Goal: Check status: Check status

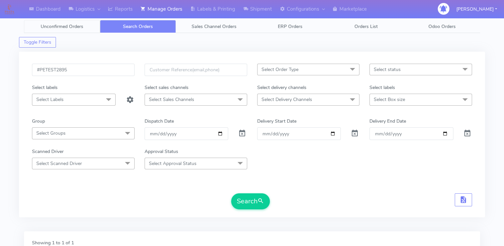
drag, startPoint x: 0, startPoint y: 0, endPoint x: 66, endPoint y: 22, distance: 69.6
click at [66, 22] on link "Unconfirmed Orders" at bounding box center [62, 26] width 76 height 13
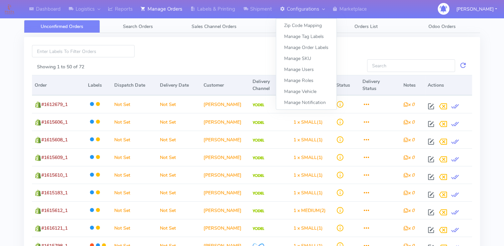
click at [309, 7] on link "Configurations" at bounding box center [302, 9] width 53 height 18
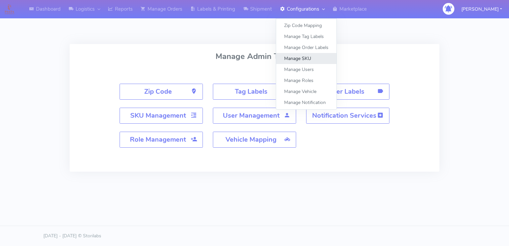
click at [311, 60] on link "Manage SKU" at bounding box center [306, 58] width 60 height 11
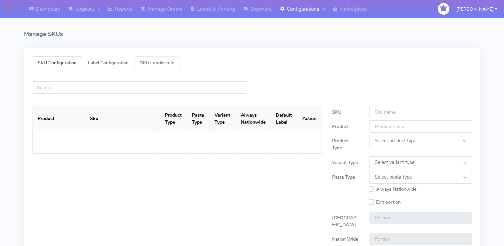
select select
click at [116, 87] on input "text" at bounding box center [139, 87] width 215 height 12
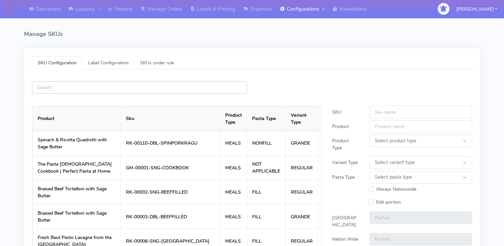
paste input "RK-00141-SNG-AUBERGINEPARM"
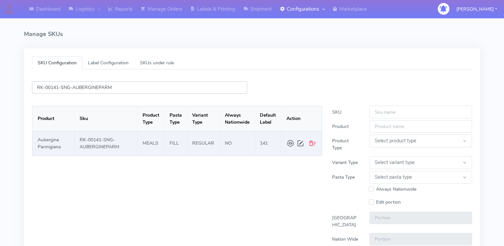
type input "RK-00141-SNG-AUBERGINEPARM"
click at [302, 144] on span at bounding box center [301, 143] width 10 height 12
type input "RK-00141-SNG-AUBERGINEPARM"
type input "Aubergine Parmigiana"
select select "MEALS"
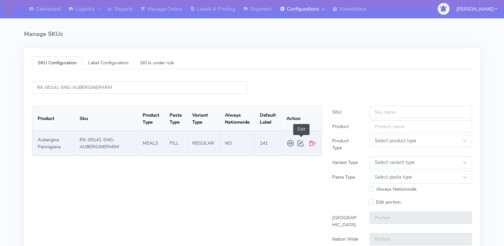
select select "REGULAR"
select select "FILL"
type input "2.0"
type input "1.5"
type input "141"
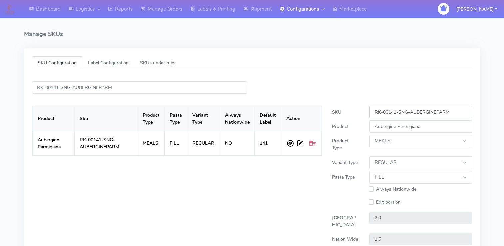
click at [455, 114] on input "RK-00141-SNG-AUBERGINEPARM" at bounding box center [420, 112] width 103 height 12
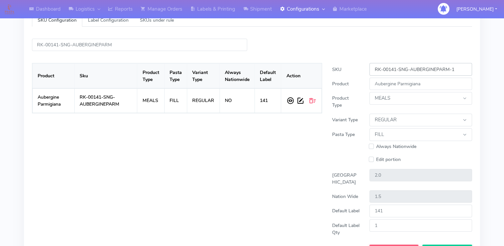
scroll to position [91, 0]
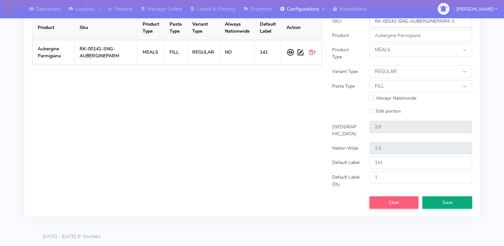
type input "RK-00141-SNG-AUBERGINEPARM-1"
click at [447, 199] on span "Save" at bounding box center [447, 202] width 10 height 6
select select
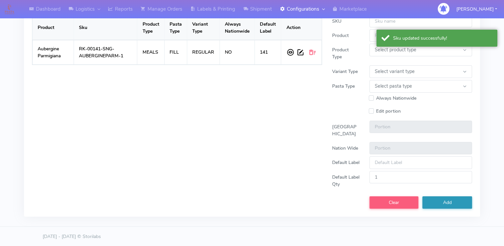
click at [173, 149] on div "Product Sku Product Type Pasta Type Variant Type Always Nationwide Default Labe…" at bounding box center [177, 106] width 300 height 206
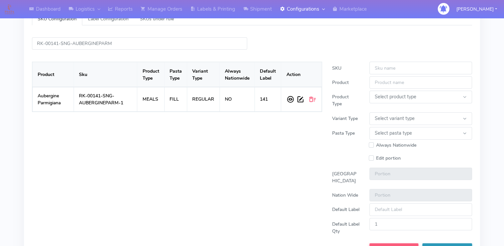
scroll to position [0, 0]
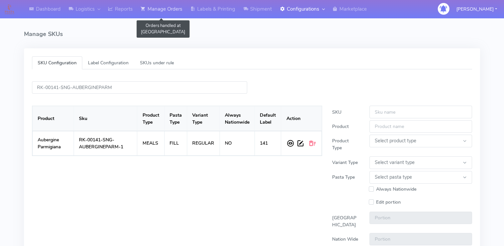
click at [173, 8] on link "Manage Orders" at bounding box center [162, 9] width 50 height 18
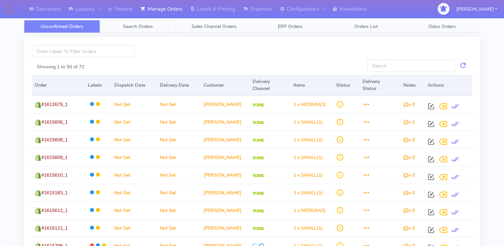
click at [149, 28] on span "Search Orders" at bounding box center [138, 26] width 30 height 6
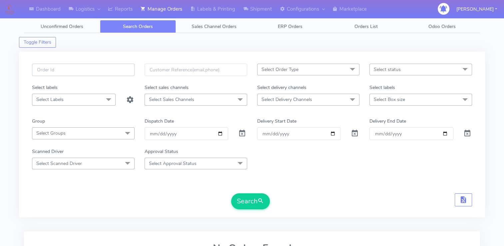
click at [95, 71] on input "text" at bounding box center [83, 70] width 103 height 12
paste input "#PETEST2896"
type input "#PETEST2896"
drag, startPoint x: 241, startPoint y: 133, endPoint x: 245, endPoint y: 141, distance: 8.9
click at [241, 133] on span at bounding box center [242, 135] width 8 height 6
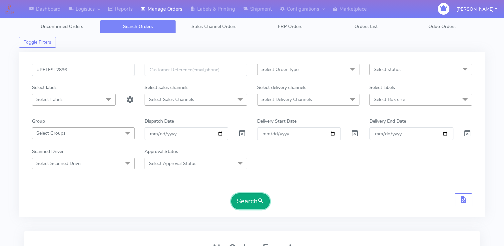
click at [256, 198] on button "Search" at bounding box center [250, 201] width 39 height 16
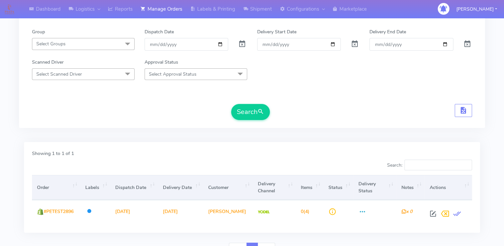
scroll to position [122, 0]
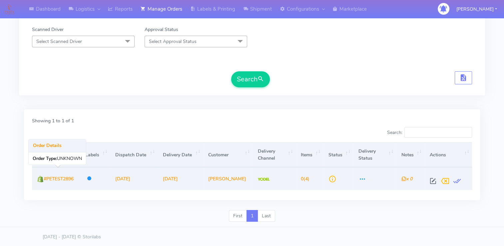
drag, startPoint x: 72, startPoint y: 179, endPoint x: 45, endPoint y: 176, distance: 27.6
click at [45, 176] on td "#PETEST2896" at bounding box center [56, 178] width 48 height 22
copy span "#PETEST2896"
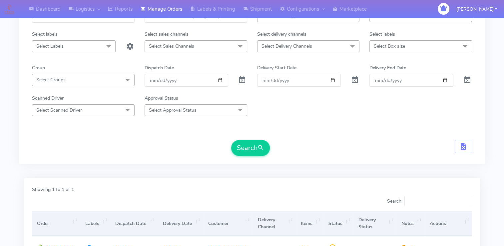
scroll to position [0, 0]
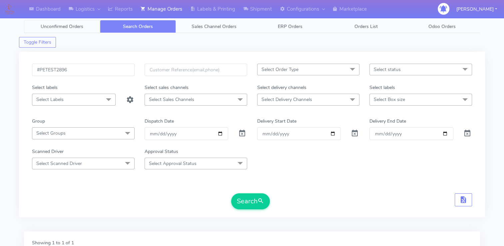
click at [75, 29] on span "Unconfirmed Orders" at bounding box center [62, 26] width 43 height 6
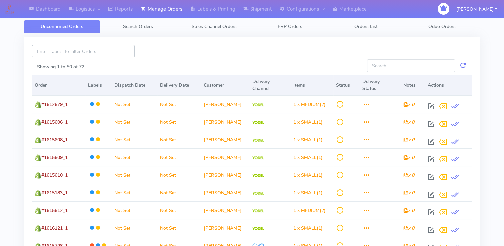
click at [94, 53] on input at bounding box center [83, 51] width 103 height 12
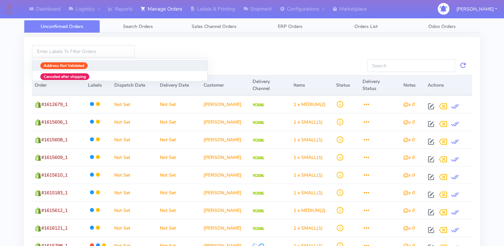
click at [197, 52] on div at bounding box center [252, 51] width 225 height 12
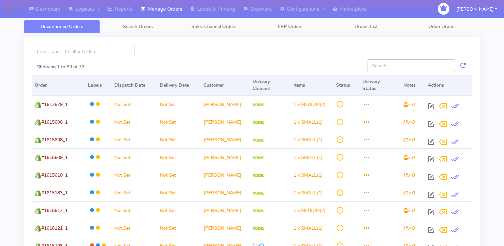
click at [386, 69] on input "Showing 1 to 50 of 72" at bounding box center [411, 65] width 88 height 12
paste input "#PETEST2896"
type input "#PETEST2896"
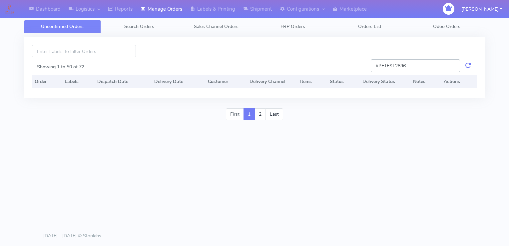
drag, startPoint x: 413, startPoint y: 66, endPoint x: 376, endPoint y: 65, distance: 37.6
click at [376, 65] on input "#PETEST2896" at bounding box center [415, 65] width 89 height 12
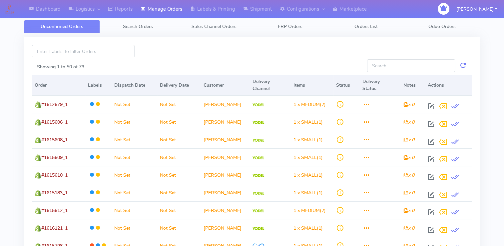
click at [224, 49] on div at bounding box center [252, 51] width 225 height 12
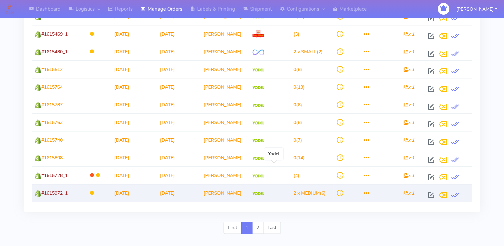
scroll to position [785, 0]
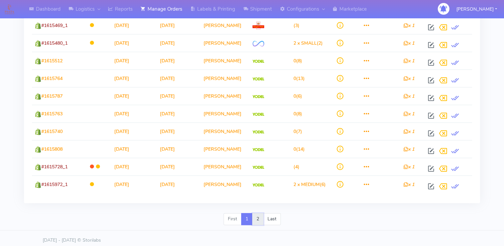
click at [261, 213] on link "2" at bounding box center [257, 219] width 11 height 12
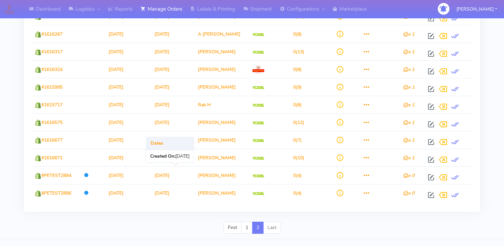
scroll to position [310, 0]
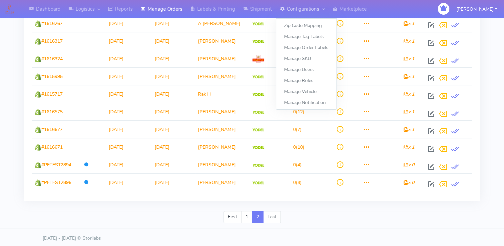
click at [306, 10] on link "Configurations" at bounding box center [302, 9] width 53 height 18
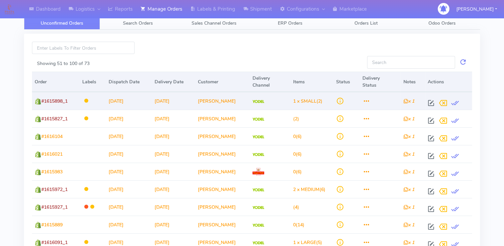
scroll to position [0, 0]
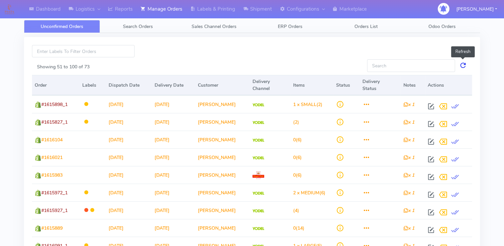
click at [462, 65] on link at bounding box center [463, 65] width 8 height 12
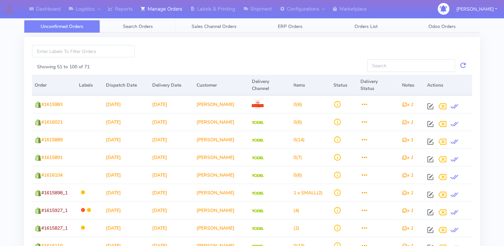
click at [141, 29] on span "Search Orders" at bounding box center [138, 26] width 30 height 6
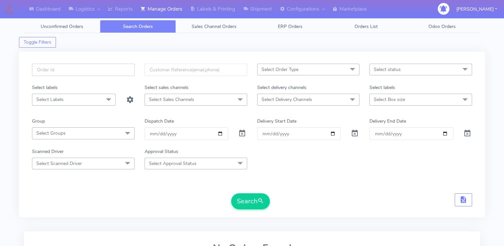
click at [73, 74] on input "text" at bounding box center [83, 70] width 103 height 12
paste input "#PETEST2896"
type input "#PETEST2896"
click at [242, 134] on span at bounding box center [242, 135] width 8 height 6
click at [253, 214] on div "#PETEST2896 Select Order Type Select All MEALS ATAVI One Off Pasta Club Gift Ki…" at bounding box center [252, 135] width 466 height 166
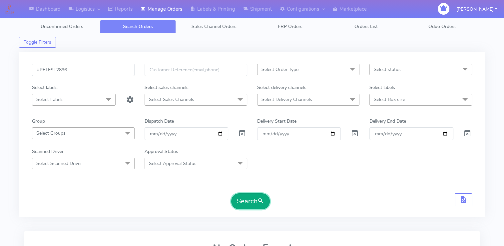
click at [254, 203] on button "Search" at bounding box center [250, 201] width 39 height 16
drag, startPoint x: 79, startPoint y: 72, endPoint x: 27, endPoint y: 71, distance: 52.0
click at [27, 71] on div "#PETEST2896" at bounding box center [83, 74] width 113 height 20
paste input "7"
type input "#PETEST2897"
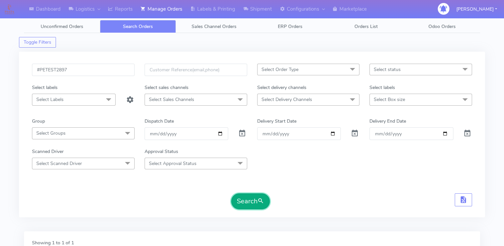
click at [249, 204] on button "Search" at bounding box center [250, 201] width 39 height 16
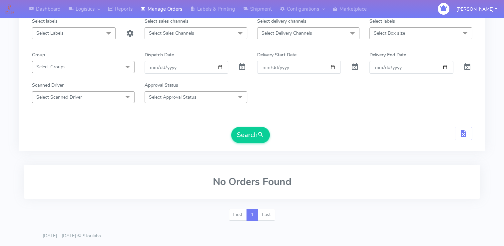
scroll to position [65, 0]
click at [254, 139] on button "Search" at bounding box center [250, 136] width 39 height 16
click at [248, 135] on button "Search" at bounding box center [250, 136] width 39 height 16
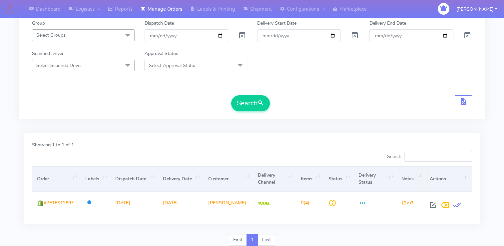
scroll to position [122, 0]
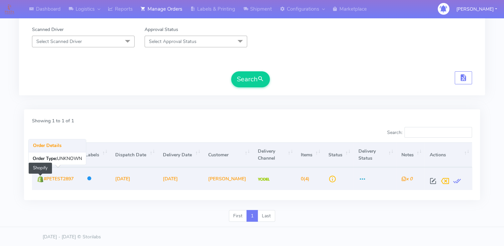
drag, startPoint x: 77, startPoint y: 178, endPoint x: 42, endPoint y: 178, distance: 35.6
click at [42, 178] on td "#PETEST2897 Shopify" at bounding box center [56, 178] width 48 height 22
copy span "#PETEST2897"
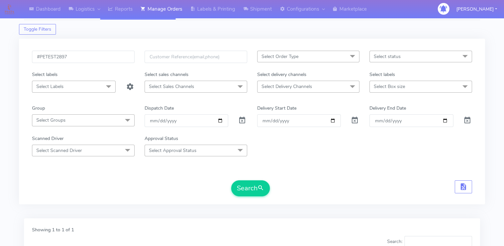
scroll to position [0, 0]
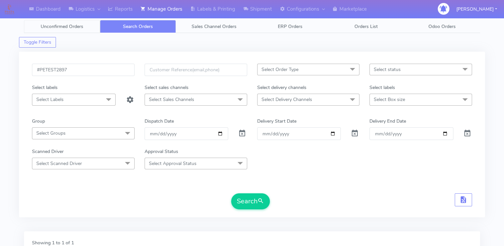
click at [74, 25] on span "Unconfirmed Orders" at bounding box center [62, 26] width 43 height 6
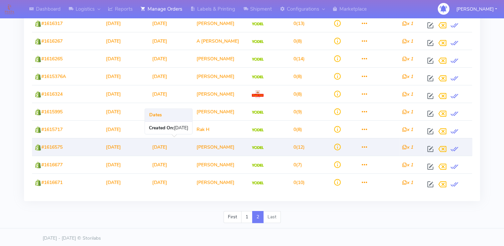
scroll to position [42, 0]
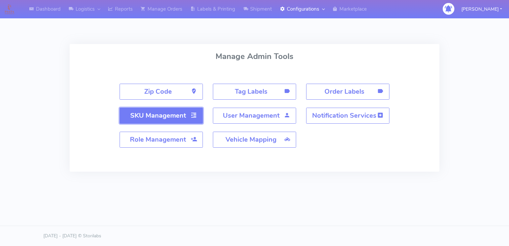
click at [170, 115] on strong "SKU Management" at bounding box center [158, 115] width 56 height 9
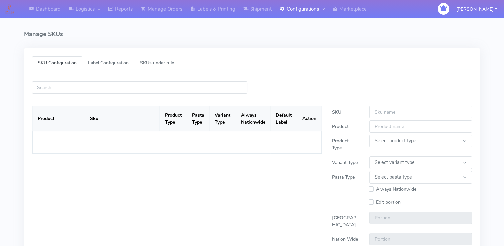
select select
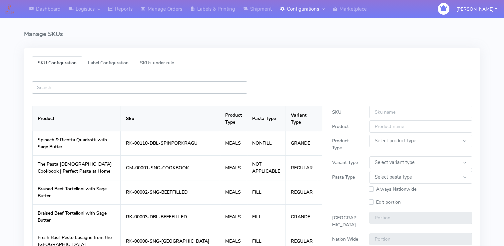
click at [113, 87] on input "text" at bounding box center [139, 87] width 215 height 12
paste input "#PETEST2896"
type input "#PETEST2896"
click at [117, 87] on input "text" at bounding box center [139, 87] width 215 height 12
paste input "RK-00141-SNG-AUBERGINEPARM"
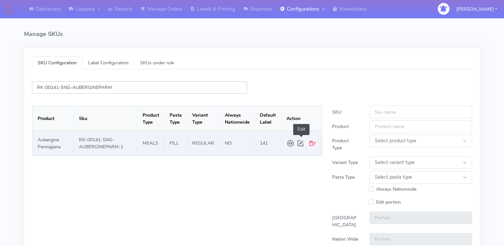
type input "RK-00141-SNG-AUBERGINEPARM"
click at [299, 143] on span at bounding box center [301, 143] width 10 height 12
type input "RK-00141-SNG-AUBERGINEPARM-1"
type input "Aubergine Parmigiana"
select select "MEALS"
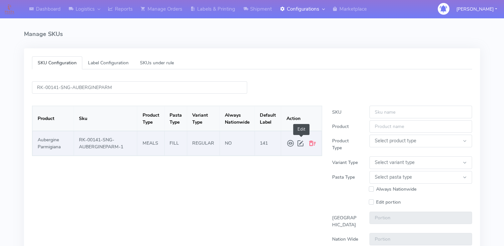
select select "REGULAR"
select select "FILL"
type input "2.0"
type input "1.5"
type input "141"
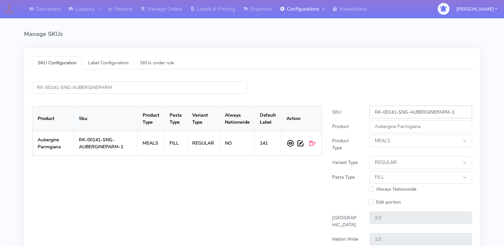
click at [462, 113] on input "RK-00141-SNG-AUBERGINEPARM-1" at bounding box center [420, 112] width 103 height 12
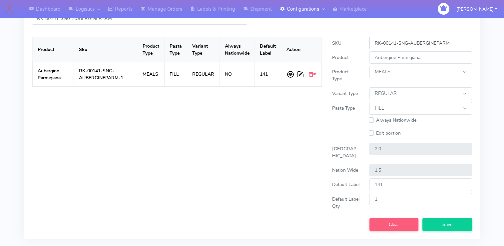
scroll to position [91, 0]
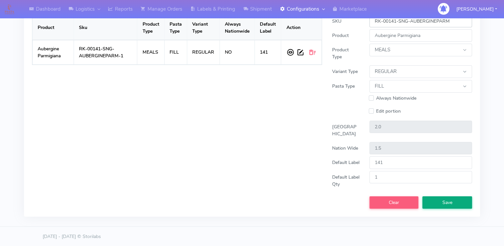
type input "RK-00141-SNG-AUBERGINEPARM"
click at [455, 204] on button "Save" at bounding box center [447, 202] width 50 height 12
select select
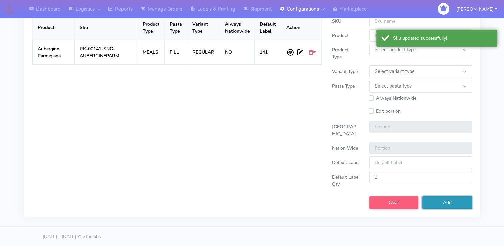
scroll to position [0, 0]
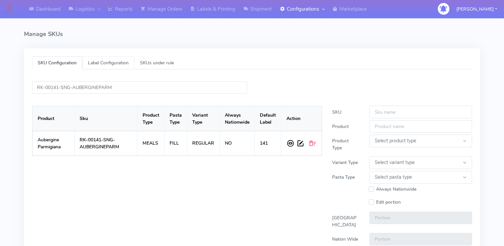
click at [114, 61] on span "Label Configuration" at bounding box center [108, 63] width 41 height 6
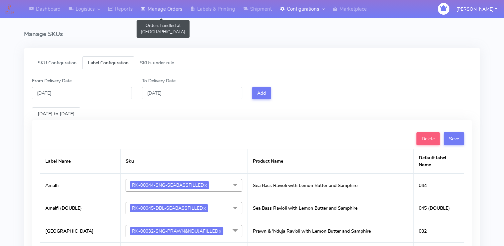
click at [168, 8] on link "Manage Orders" at bounding box center [162, 9] width 50 height 18
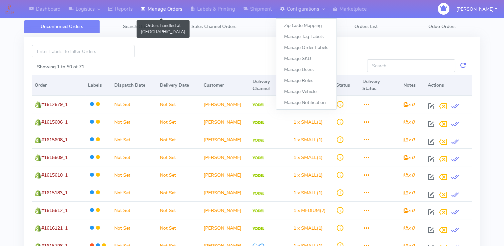
click at [305, 10] on link "Configurations" at bounding box center [302, 9] width 53 height 18
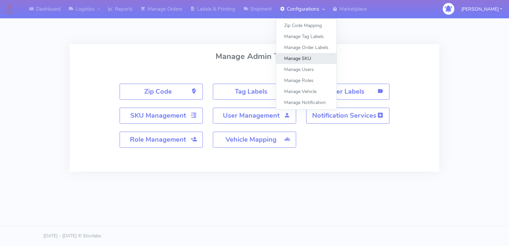
click at [308, 60] on link "Manage SKU" at bounding box center [306, 58] width 60 height 11
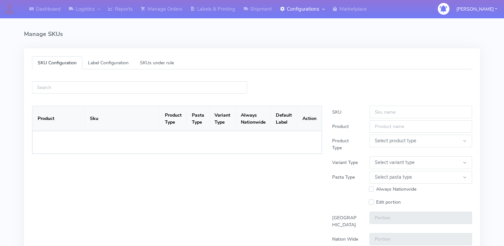
select select
click at [175, 91] on input "text" at bounding box center [139, 87] width 215 height 12
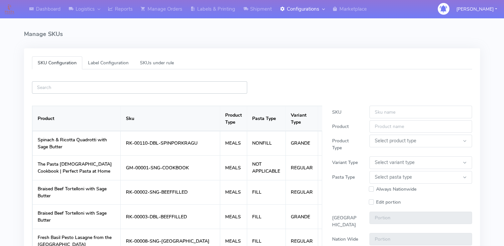
paste input "RK-00141-SNG-AUBERGINEPARM"
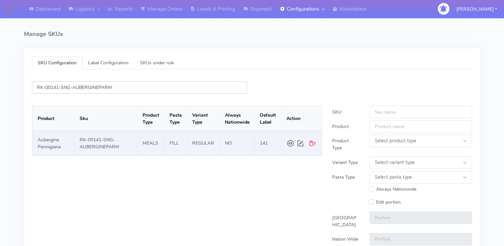
type input "RK-00141-SNG-AUBERGINEPARM"
click at [302, 145] on span at bounding box center [301, 143] width 10 height 12
type input "RK-00141-SNG-AUBERGINEPARM"
type input "Aubergine Parmigiana"
select select "MEALS"
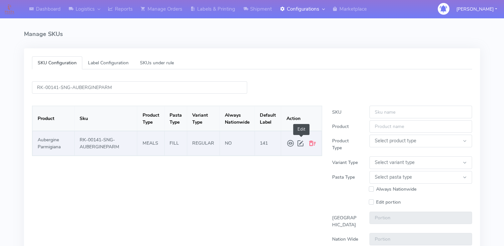
select select "REGULAR"
select select "FILL"
type input "2.0"
type input "1.5"
type input "141"
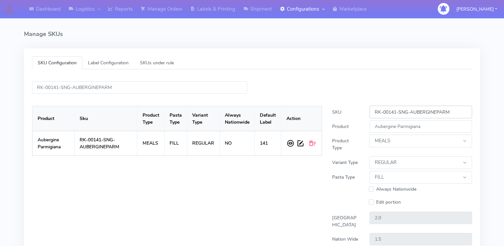
click at [459, 114] on input "RK-00141-SNG-AUBERGINEPARM" at bounding box center [420, 112] width 103 height 12
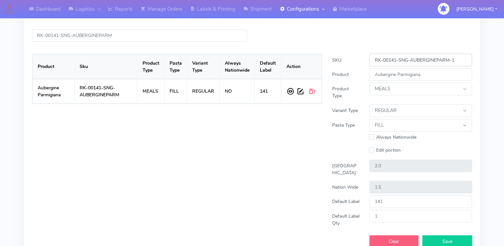
scroll to position [91, 0]
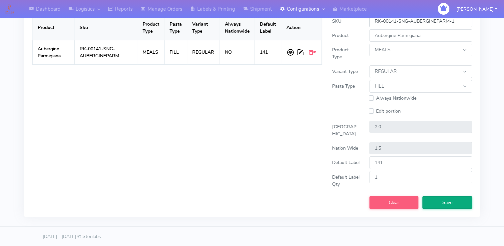
type input "RK-00141-SNG-AUBERGINEPARM-1"
click at [444, 204] on span "Save" at bounding box center [447, 202] width 10 height 6
select select
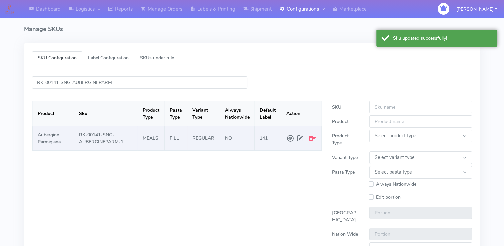
scroll to position [0, 0]
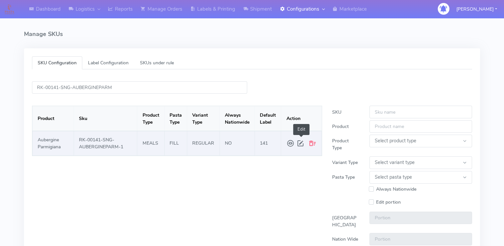
click at [300, 142] on span at bounding box center [301, 143] width 10 height 12
type input "RK-00141-SNG-AUBERGINEPARM-1"
type input "Aubergine Parmigiana"
select select "MEALS"
select select "REGULAR"
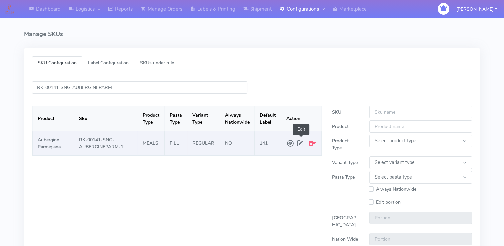
select select "FILL"
type input "2.0"
type input "1.5"
type input "141"
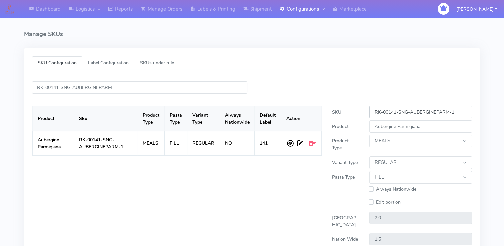
click at [466, 112] on input "RK-00141-SNG-AUBERGINEPARM-1" at bounding box center [420, 112] width 103 height 12
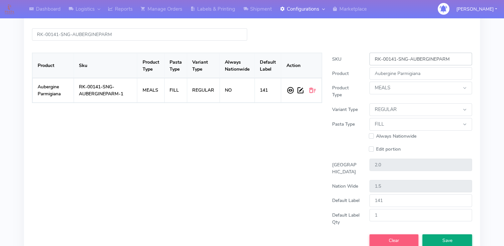
scroll to position [91, 0]
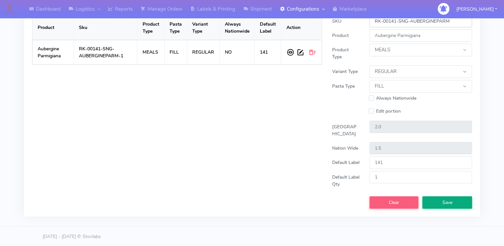
type input "RK-00141-SNG-AUBERGINEPARM"
click at [446, 196] on button "Save" at bounding box center [447, 202] width 50 height 12
select select
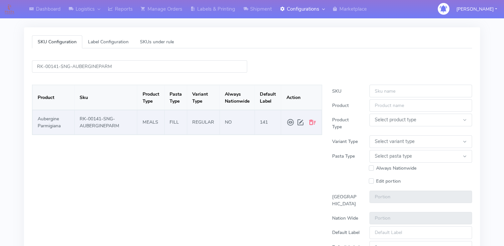
scroll to position [0, 0]
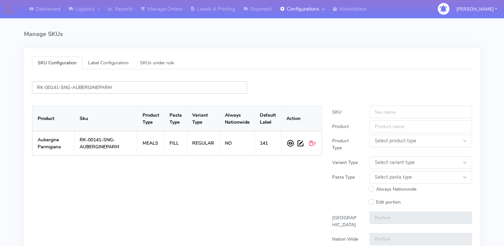
click at [136, 86] on input "RK-00141-SNG-AUBERGINEPARM" at bounding box center [139, 87] width 215 height 12
click at [162, 89] on input "RK-00141-SNG-AUBERGINEPARM" at bounding box center [139, 87] width 215 height 12
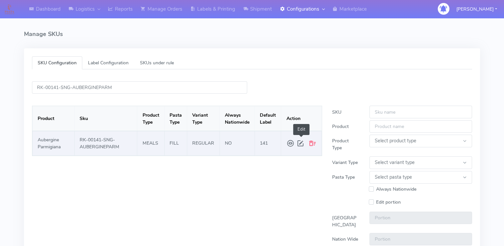
click at [298, 143] on span at bounding box center [301, 143] width 10 height 12
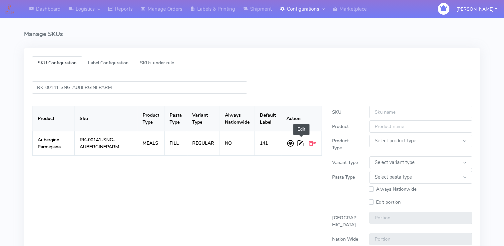
type input "RK-00141-SNG-AUBERGINEPARM"
type input "Aubergine Parmigiana"
select select "MEALS"
select select "REGULAR"
select select "FILL"
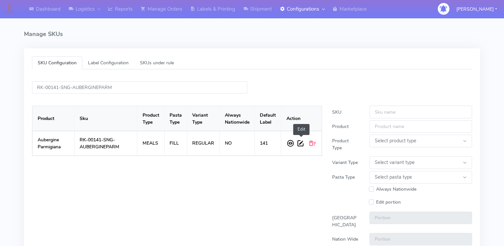
type input "2.0"
type input "1.5"
type input "141"
click at [453, 112] on input "RK-00141-SNG-AUBERGINEPARM" at bounding box center [420, 112] width 103 height 12
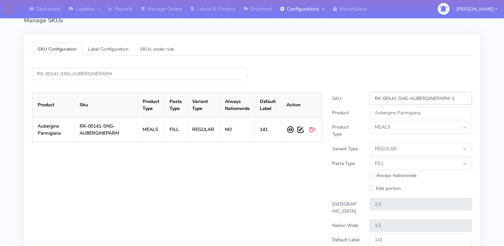
scroll to position [91, 0]
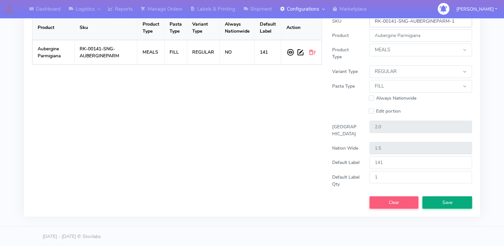
type input "RK-00141-SNG-AUBERGINEPARM-1"
click at [447, 202] on span "Save" at bounding box center [447, 202] width 10 height 6
select select
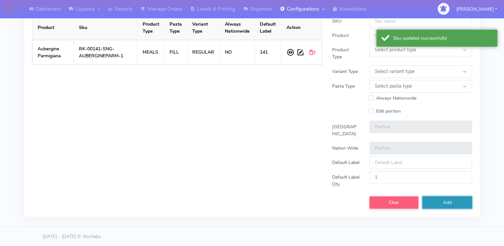
scroll to position [0, 0]
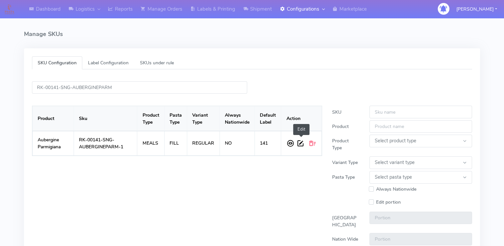
click at [299, 142] on span at bounding box center [301, 143] width 10 height 12
type input "RK-00141-SNG-AUBERGINEPARM-1"
type input "Aubergine Parmigiana"
select select "MEALS"
select select "REGULAR"
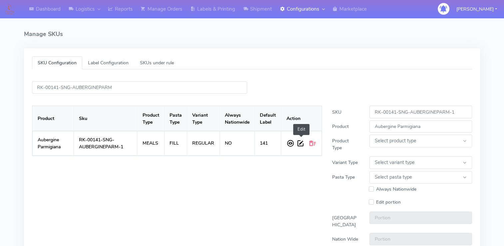
select select "FILL"
type input "2.0"
type input "1.5"
type input "141"
click at [457, 111] on input "RK-00141-SNG-AUBERGINEPARM-1" at bounding box center [420, 112] width 103 height 12
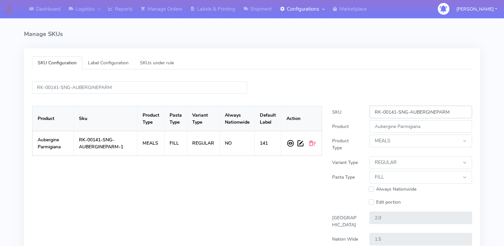
scroll to position [91, 0]
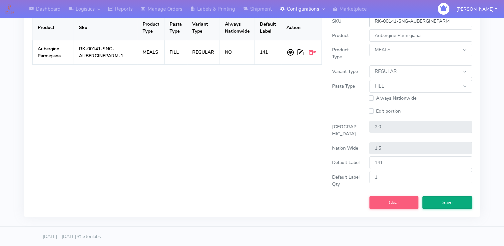
type input "RK-00141-SNG-AUBERGINEPARM"
click at [454, 198] on button "Save" at bounding box center [447, 202] width 50 height 12
select select
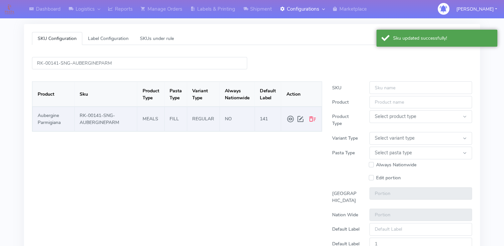
scroll to position [0, 0]
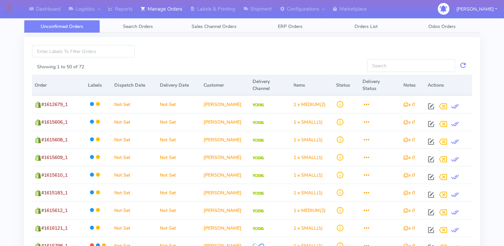
click at [206, 61] on div "Showing 1 to 50 of 72" at bounding box center [197, 66] width 330 height 14
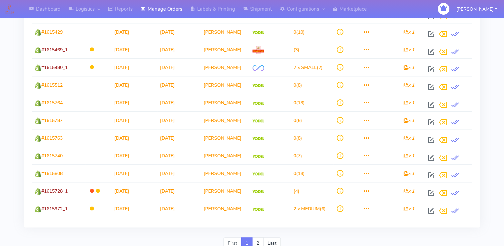
scroll to position [785, 0]
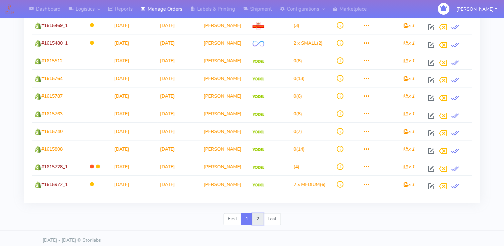
click at [262, 214] on link "2" at bounding box center [257, 219] width 11 height 12
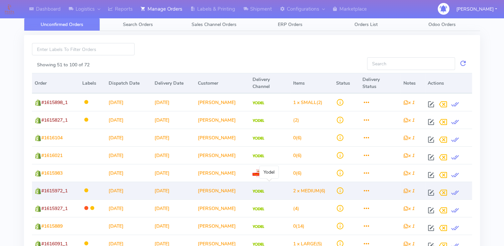
scroll to position [293, 0]
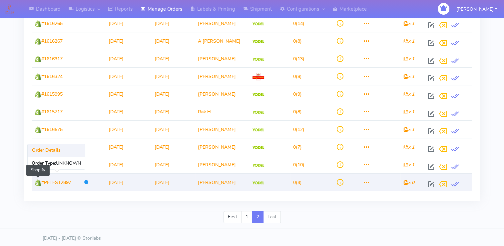
drag, startPoint x: 74, startPoint y: 180, endPoint x: 40, endPoint y: 180, distance: 34.0
click at [40, 180] on td "#PETEST2897 Shopify" at bounding box center [56, 182] width 48 height 18
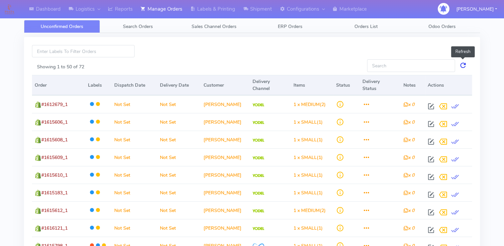
click at [464, 65] on link at bounding box center [463, 65] width 8 height 12
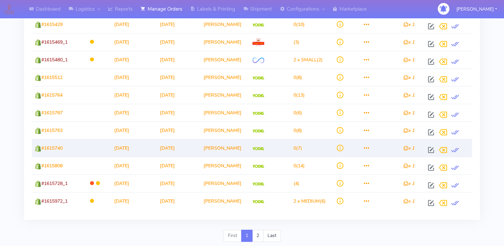
scroll to position [785, 0]
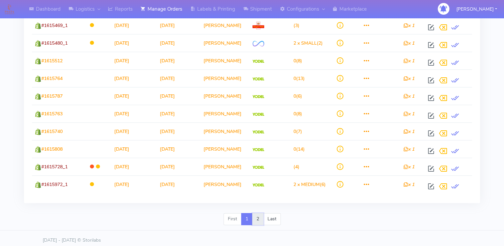
click at [258, 213] on link "2" at bounding box center [257, 219] width 11 height 12
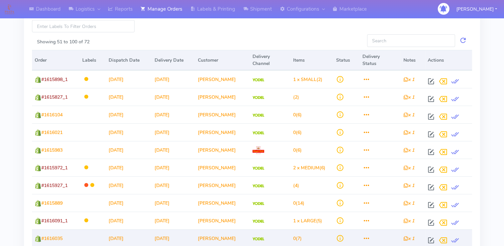
scroll to position [0, 0]
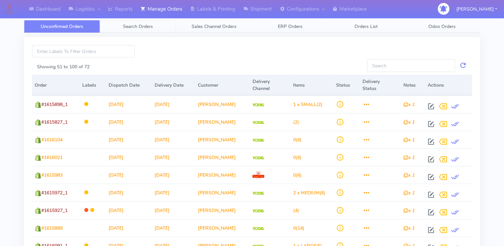
click at [154, 21] on link "Search Orders" at bounding box center [138, 26] width 76 height 13
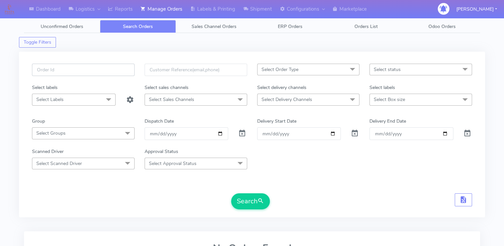
click at [79, 67] on input "text" at bounding box center [83, 70] width 103 height 12
paste input "#PETEST2897"
type input "#PETEST2897"
click at [243, 134] on span at bounding box center [242, 135] width 8 height 6
click at [260, 203] on span "submit" at bounding box center [260, 200] width 7 height 9
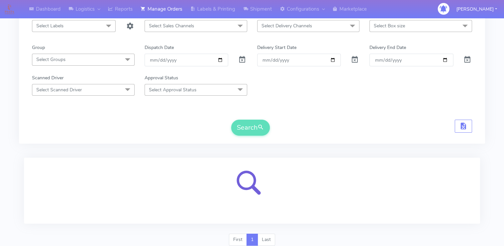
scroll to position [97, 0]
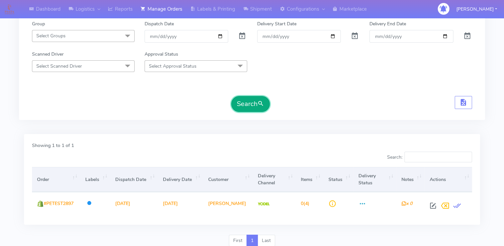
click at [254, 104] on button "Search" at bounding box center [250, 104] width 39 height 16
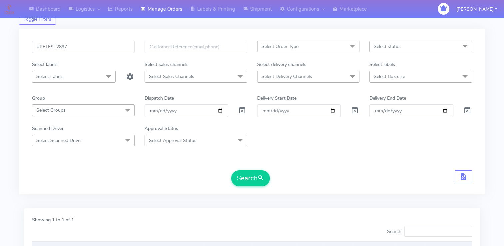
scroll to position [0, 0]
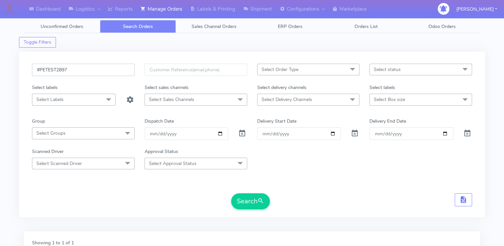
click at [79, 68] on input "#PETEST2897" at bounding box center [83, 70] width 103 height 12
click at [254, 192] on form "#PETEST2896 Select Order Type Select All MEALS ATAVI One Off Pasta Club Gift Ki…" at bounding box center [252, 137] width 440 height 146
click at [258, 199] on span "submit" at bounding box center [260, 200] width 7 height 9
click at [91, 71] on input "#PETEST2896" at bounding box center [83, 70] width 103 height 12
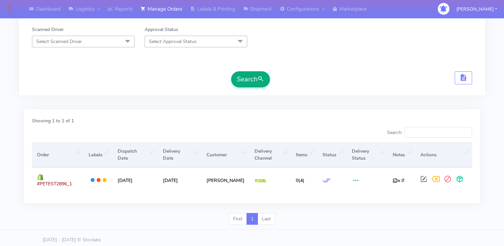
type input "#PETEST2897"
click at [254, 76] on button "Search" at bounding box center [250, 79] width 39 height 16
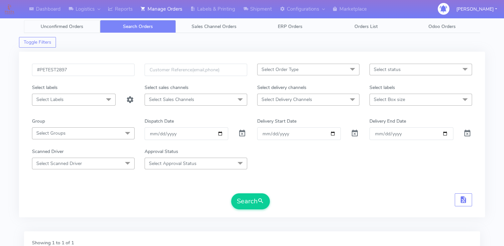
click at [81, 28] on span "Unconfirmed Orders" at bounding box center [62, 26] width 43 height 6
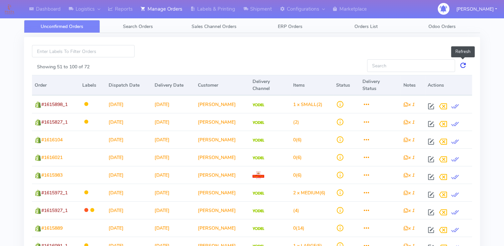
click at [462, 67] on link at bounding box center [463, 65] width 8 height 12
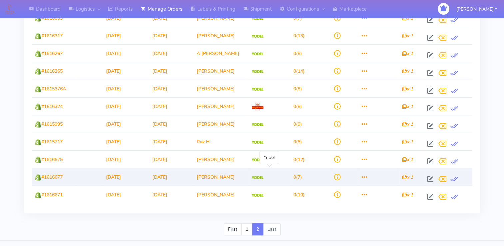
scroll to position [275, 0]
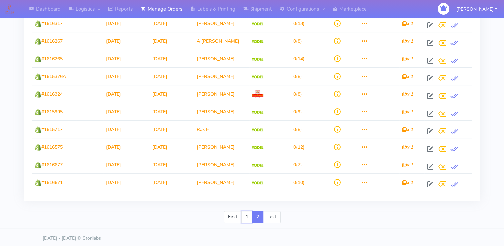
click at [248, 213] on link "1" at bounding box center [246, 217] width 11 height 12
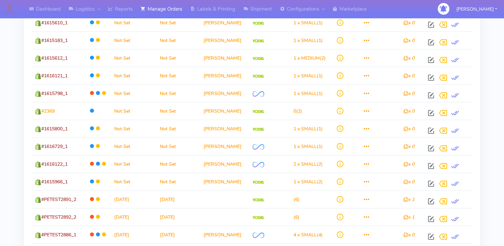
scroll to position [0, 0]
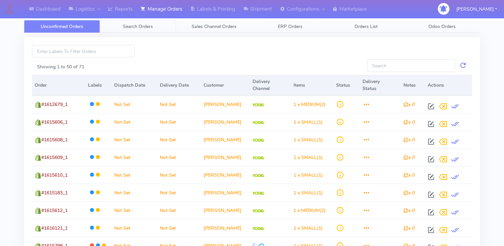
click at [147, 25] on span "Search Orders" at bounding box center [138, 26] width 30 height 6
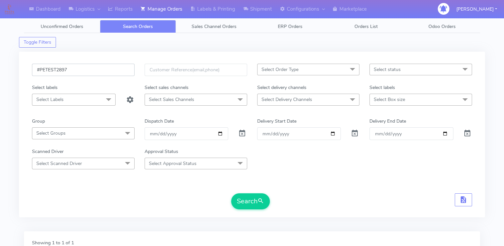
click at [81, 66] on input "#PETEST2897" at bounding box center [83, 70] width 103 height 12
click at [250, 203] on button "Search" at bounding box center [250, 201] width 39 height 16
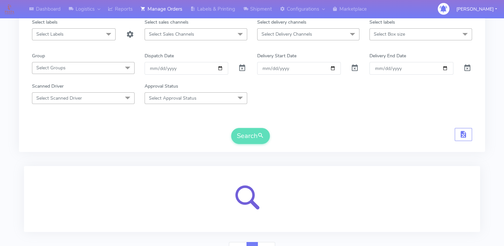
scroll to position [97, 0]
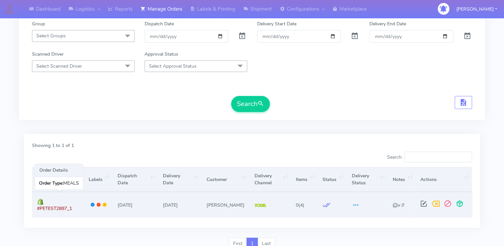
drag, startPoint x: 71, startPoint y: 200, endPoint x: 80, endPoint y: 201, distance: 9.3
click at [72, 205] on span "#PETEST2897_1" at bounding box center [54, 208] width 35 height 6
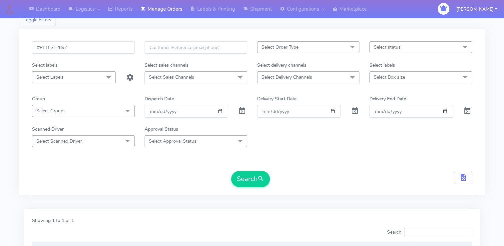
scroll to position [0, 0]
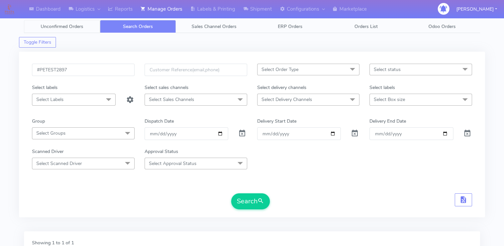
click at [82, 23] on link "Unconfirmed Orders" at bounding box center [62, 26] width 76 height 13
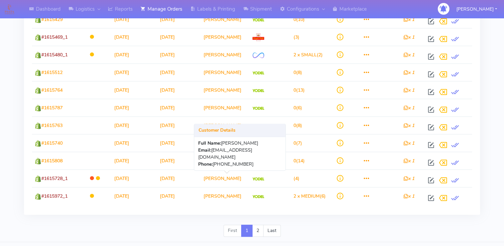
scroll to position [785, 0]
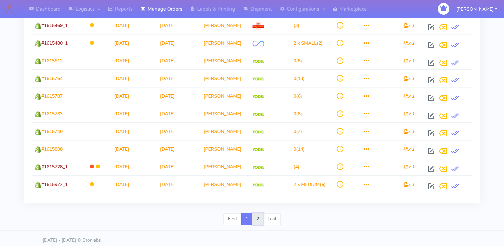
click at [257, 215] on link "2" at bounding box center [257, 219] width 11 height 12
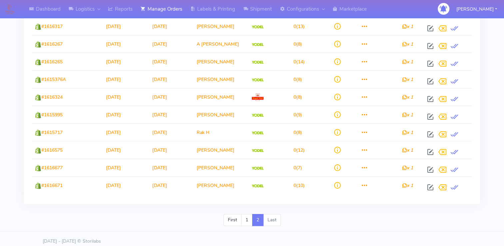
scroll to position [275, 0]
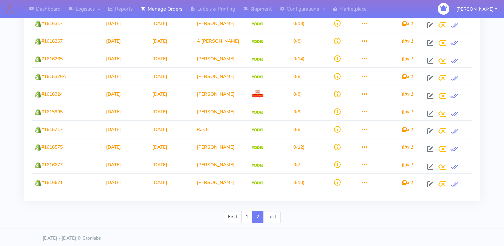
drag, startPoint x: 71, startPoint y: 182, endPoint x: 21, endPoint y: 182, distance: 49.3
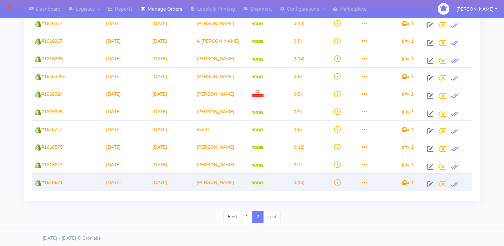
drag, startPoint x: 21, startPoint y: 182, endPoint x: 95, endPoint y: 187, distance: 73.8
click at [95, 187] on td at bounding box center [89, 182] width 27 height 18
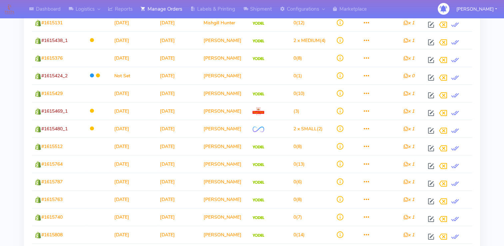
scroll to position [785, 0]
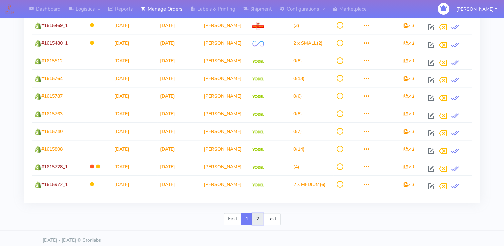
click at [258, 215] on link "2" at bounding box center [257, 219] width 11 height 12
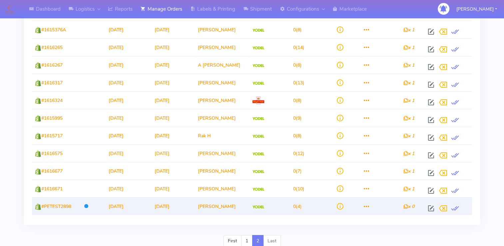
scroll to position [293, 0]
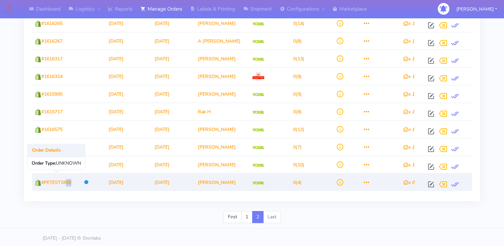
drag, startPoint x: 65, startPoint y: 181, endPoint x: 85, endPoint y: 183, distance: 20.5
click at [85, 183] on tr "#PETEST2898 [DATE] [DATE] [PERSON_NAME] 0 (4) x 0 Order Details Order Type: UNK…" at bounding box center [252, 182] width 440 height 18
drag, startPoint x: 85, startPoint y: 183, endPoint x: 74, endPoint y: 184, distance: 11.0
click at [74, 184] on td "#PETEST2898" at bounding box center [56, 182] width 48 height 18
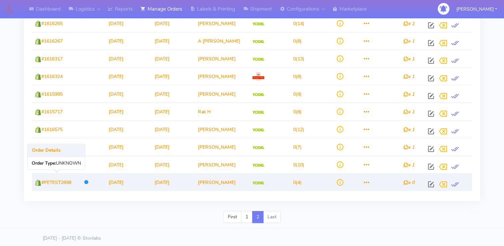
drag, startPoint x: 51, startPoint y: 181, endPoint x: 32, endPoint y: 184, distance: 19.3
click at [32, 184] on td "#PETEST2898" at bounding box center [56, 182] width 48 height 18
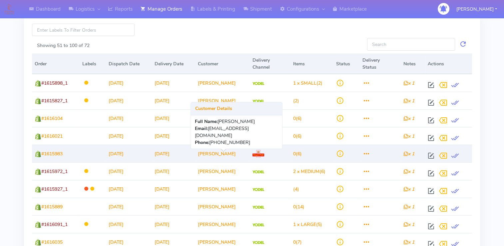
scroll to position [0, 0]
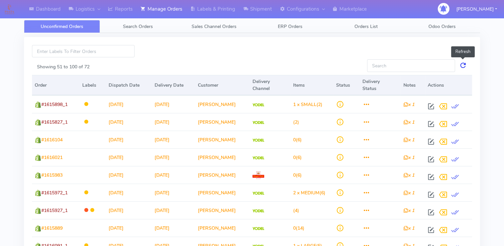
click at [461, 66] on link at bounding box center [463, 65] width 8 height 12
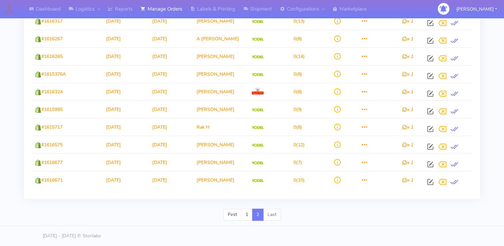
scroll to position [275, 0]
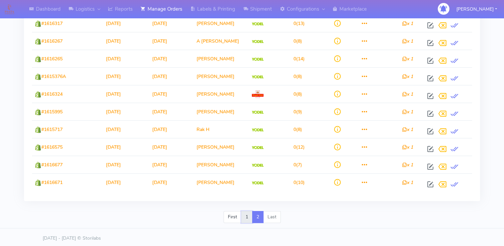
click at [244, 214] on link "1" at bounding box center [246, 217] width 11 height 12
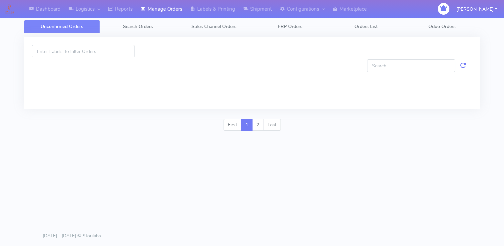
scroll to position [0, 0]
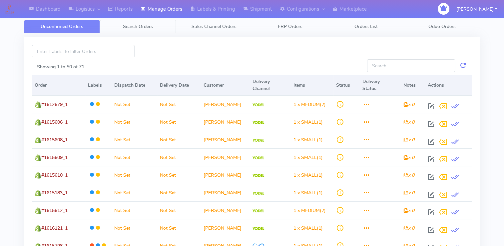
click at [156, 25] on link "Search Orders" at bounding box center [138, 26] width 76 height 13
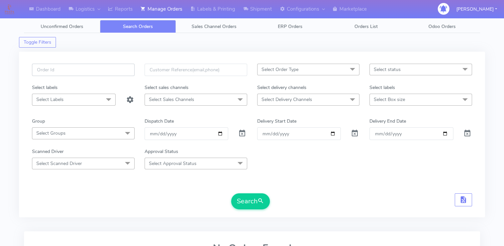
click at [98, 70] on input "text" at bounding box center [83, 70] width 103 height 12
paste input "RK-00141-SNG-AUBERGINEPARM"
type input "RK-00141-SNG-AUBERGINEPARM"
click at [103, 68] on input "text" at bounding box center [83, 70] width 103 height 12
paste input "#PETEST2898"
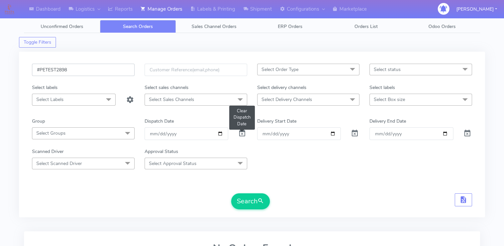
type input "#PETEST2898"
click at [244, 132] on span at bounding box center [242, 135] width 8 height 6
click at [245, 202] on button "Search" at bounding box center [250, 201] width 39 height 16
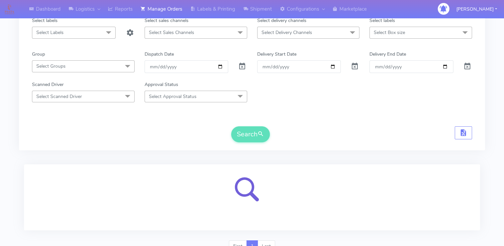
scroll to position [97, 0]
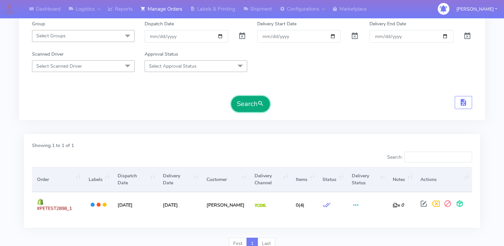
click at [248, 106] on button "Search" at bounding box center [250, 104] width 39 height 16
click at [256, 102] on button "Search" at bounding box center [250, 104] width 39 height 16
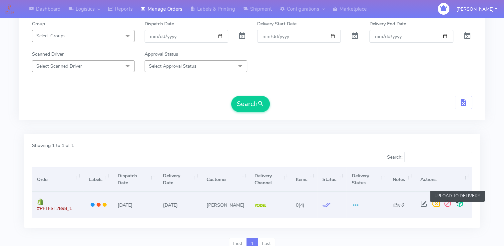
click at [456, 203] on span at bounding box center [460, 205] width 12 height 6
click at [430, 204] on span at bounding box center [434, 205] width 12 height 6
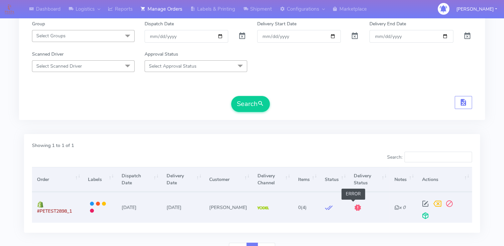
click at [354, 206] on span at bounding box center [358, 209] width 8 height 6
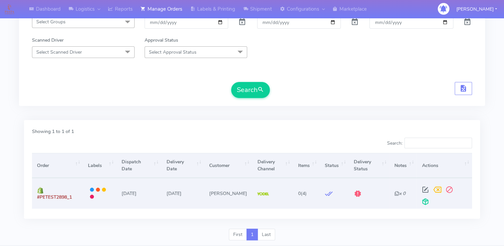
scroll to position [122, 0]
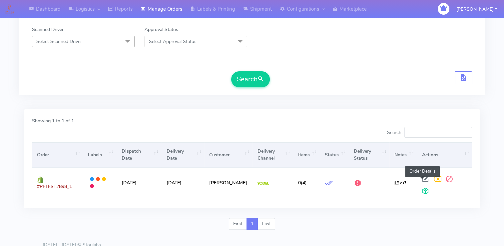
click at [424, 180] on span at bounding box center [425, 180] width 12 height 6
select select "5"
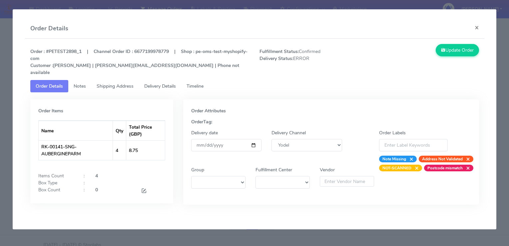
click at [203, 83] on span "Timeline" at bounding box center [194, 86] width 17 height 6
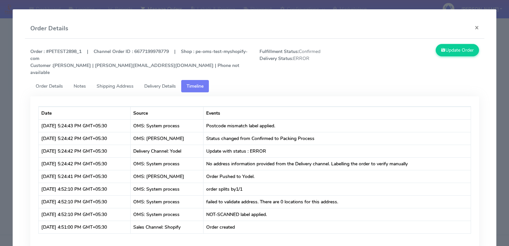
click at [124, 83] on span "Shipping Address" at bounding box center [115, 86] width 37 height 6
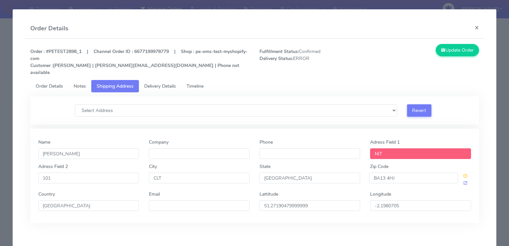
click at [387, 148] on input "NIT" at bounding box center [420, 153] width 101 height 11
click at [473, 31] on button "×" at bounding box center [476, 28] width 15 height 18
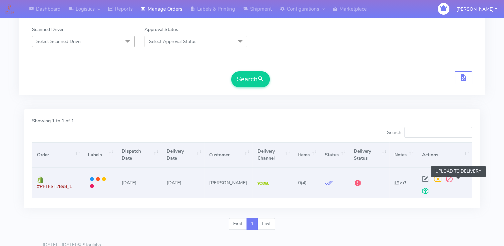
click at [431, 189] on span at bounding box center [425, 192] width 12 height 6
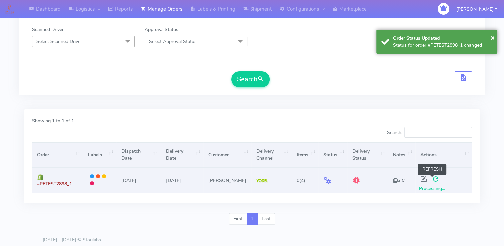
click at [434, 178] on span at bounding box center [436, 180] width 12 height 6
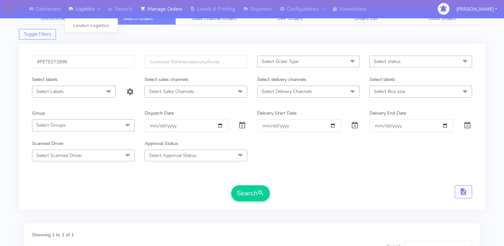
scroll to position [0, 0]
